Goal: Transaction & Acquisition: Book appointment/travel/reservation

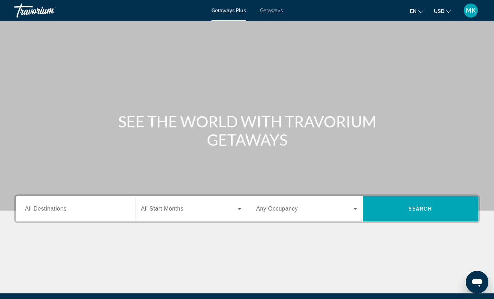
click at [273, 12] on span "Getaways" at bounding box center [271, 11] width 23 height 6
click at [63, 207] on span "All Destinations" at bounding box center [45, 209] width 41 height 6
click at [63, 207] on input "Destination All Destinations" at bounding box center [75, 209] width 101 height 8
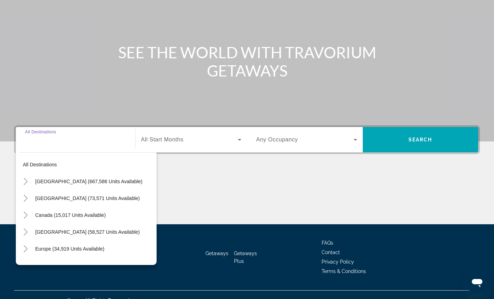
scroll to position [80, 0]
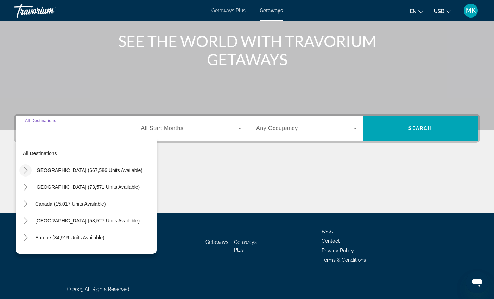
click at [28, 168] on icon "Toggle United States (667,586 units available)" at bounding box center [25, 170] width 7 height 7
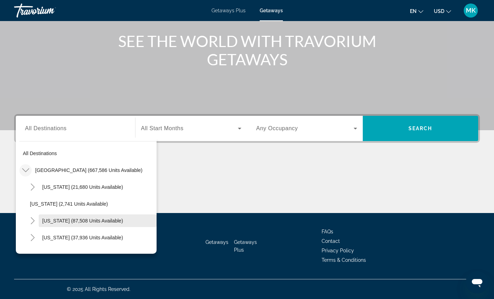
click at [60, 220] on span "[US_STATE] (87,508 units available)" at bounding box center [82, 221] width 81 height 6
type input "**********"
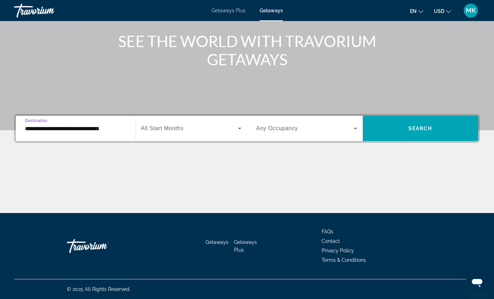
click at [214, 131] on span "Search widget" at bounding box center [189, 128] width 97 height 8
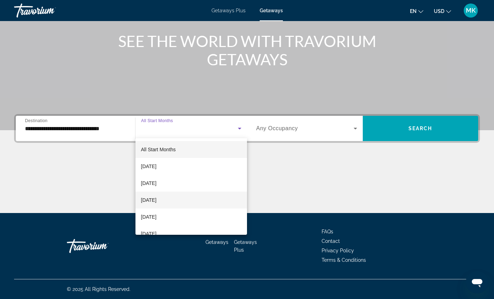
click at [156, 199] on span "[DATE]" at bounding box center [148, 200] width 15 height 8
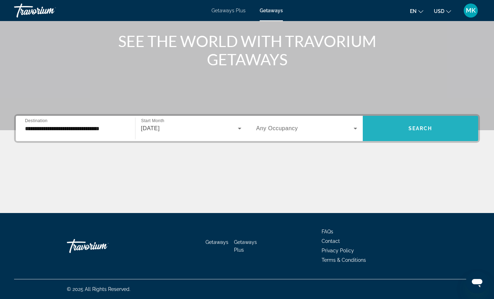
click at [391, 128] on span "Search widget" at bounding box center [420, 128] width 116 height 17
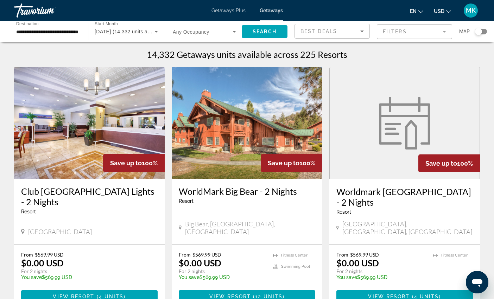
click at [484, 32] on div "Search widget" at bounding box center [481, 32] width 12 height 6
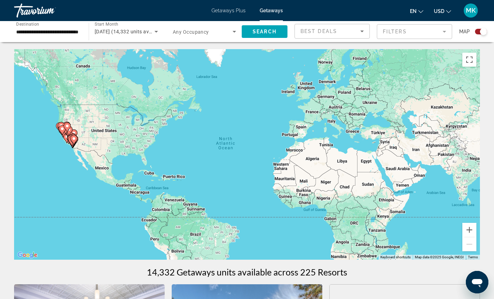
click at [65, 141] on gmp-advanced-marker "Main content" at bounding box center [66, 138] width 7 height 11
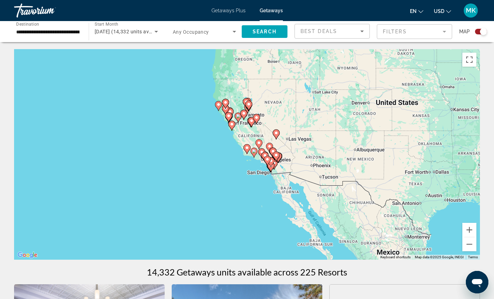
click at [233, 130] on gmp-advanced-marker "Main content" at bounding box center [231, 126] width 7 height 11
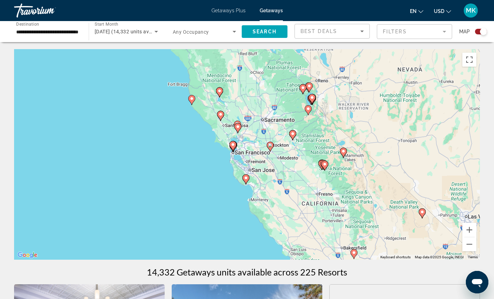
drag, startPoint x: 272, startPoint y: 152, endPoint x: 271, endPoint y: 186, distance: 33.4
click at [271, 186] on div "To activate drag with keyboard, press Alt + Enter. Once in keyboard drag state,…" at bounding box center [246, 154] width 465 height 211
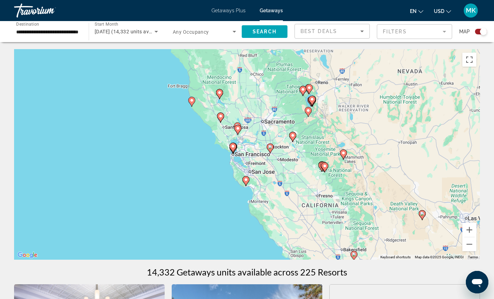
click at [247, 185] on gmp-advanced-marker "Main content" at bounding box center [245, 181] width 7 height 11
type input "**********"
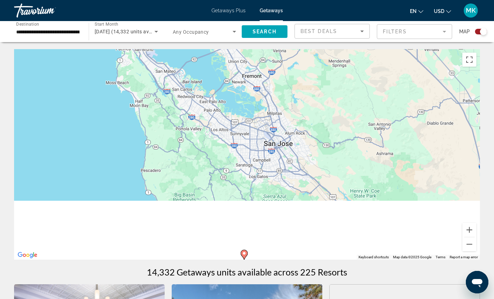
drag, startPoint x: 228, startPoint y: 232, endPoint x: 231, endPoint y: 45, distance: 187.4
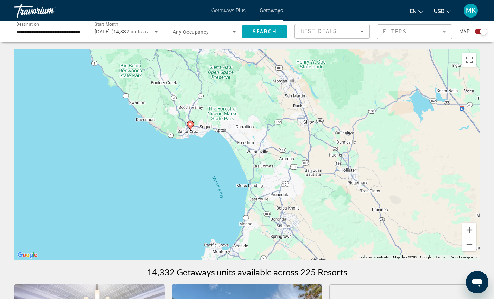
drag, startPoint x: 264, startPoint y: 153, endPoint x: 215, endPoint y: 81, distance: 86.7
click at [215, 81] on div "To activate drag with keyboard, press Alt + Enter. Once in keyboard drag state,…" at bounding box center [246, 154] width 465 height 211
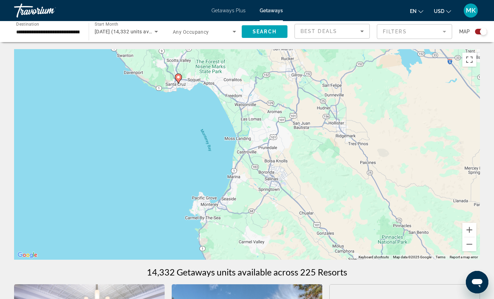
drag, startPoint x: 214, startPoint y: 174, endPoint x: 202, endPoint y: 132, distance: 43.2
click at [202, 132] on div "To activate drag with keyboard, press Alt + Enter. Once in keyboard drag state,…" at bounding box center [246, 154] width 465 height 211
click at [178, 78] on image "Main content" at bounding box center [178, 77] width 4 height 4
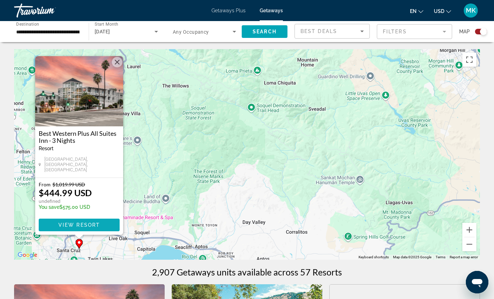
click at [64, 225] on span "View Resort" at bounding box center [78, 226] width 41 height 6
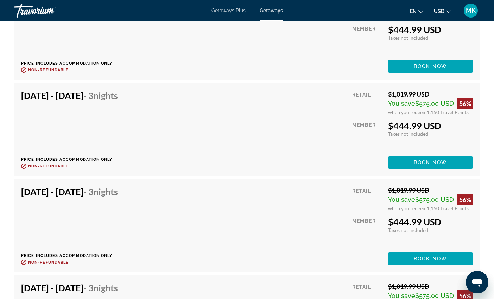
scroll to position [3279, 0]
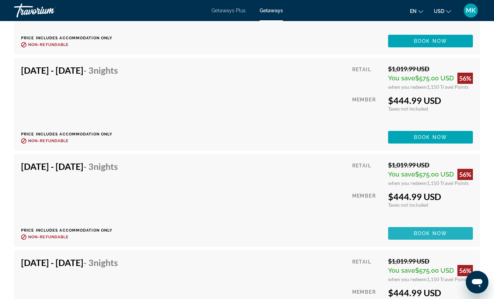
click at [423, 234] on span "Book now" at bounding box center [429, 234] width 33 height 6
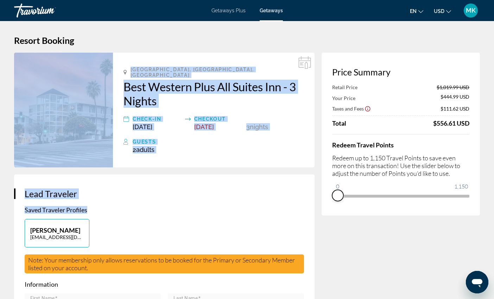
drag, startPoint x: 466, startPoint y: 204, endPoint x: 314, endPoint y: 201, distance: 152.2
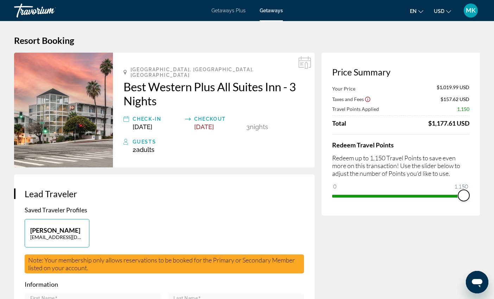
drag, startPoint x: 337, startPoint y: 189, endPoint x: 490, endPoint y: 193, distance: 153.0
